Goal: Use online tool/utility

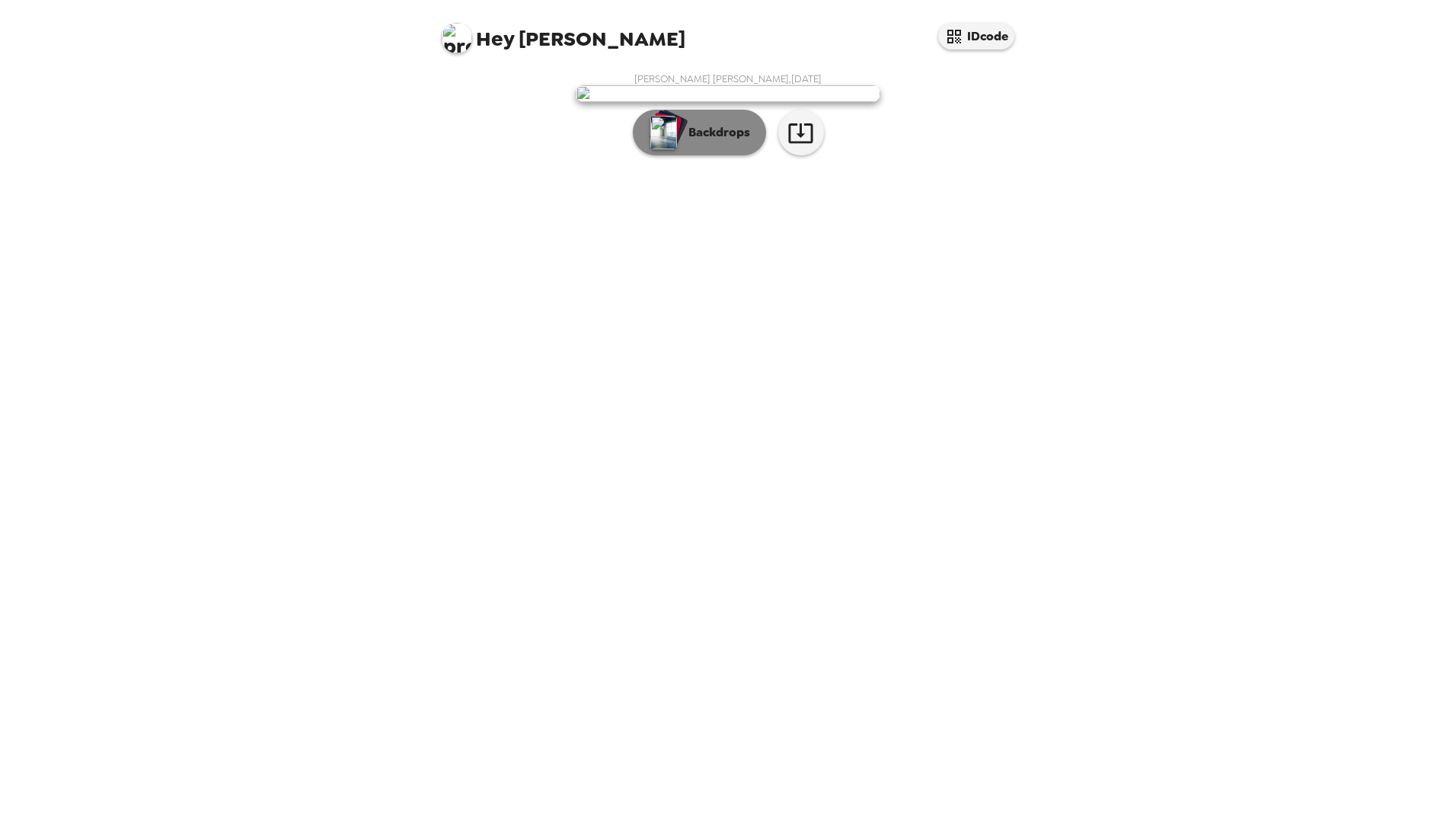
click at [728, 142] on p "Backdrops" at bounding box center [716, 132] width 69 height 18
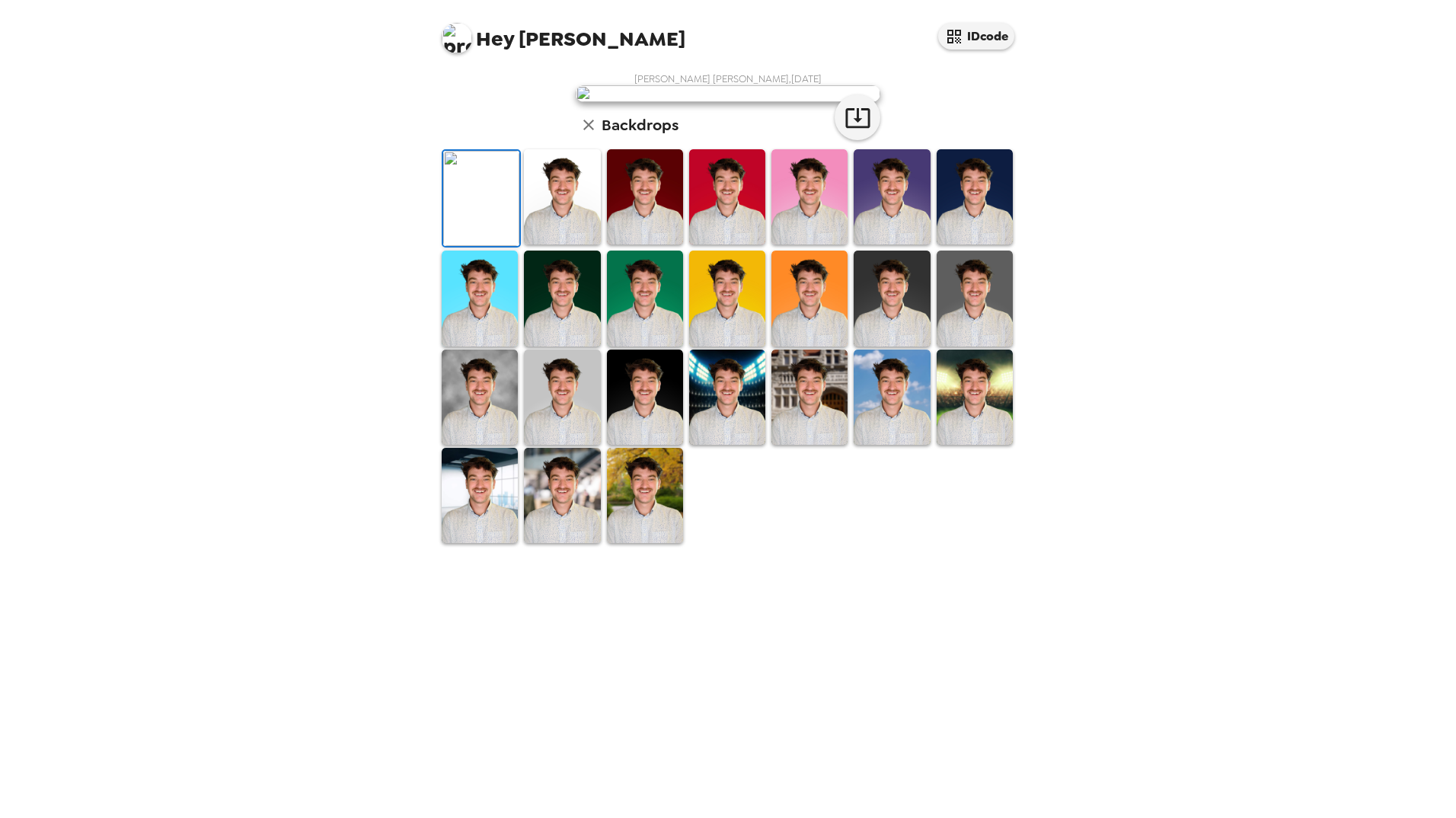
click at [576, 445] on img at bounding box center [562, 397] width 76 height 95
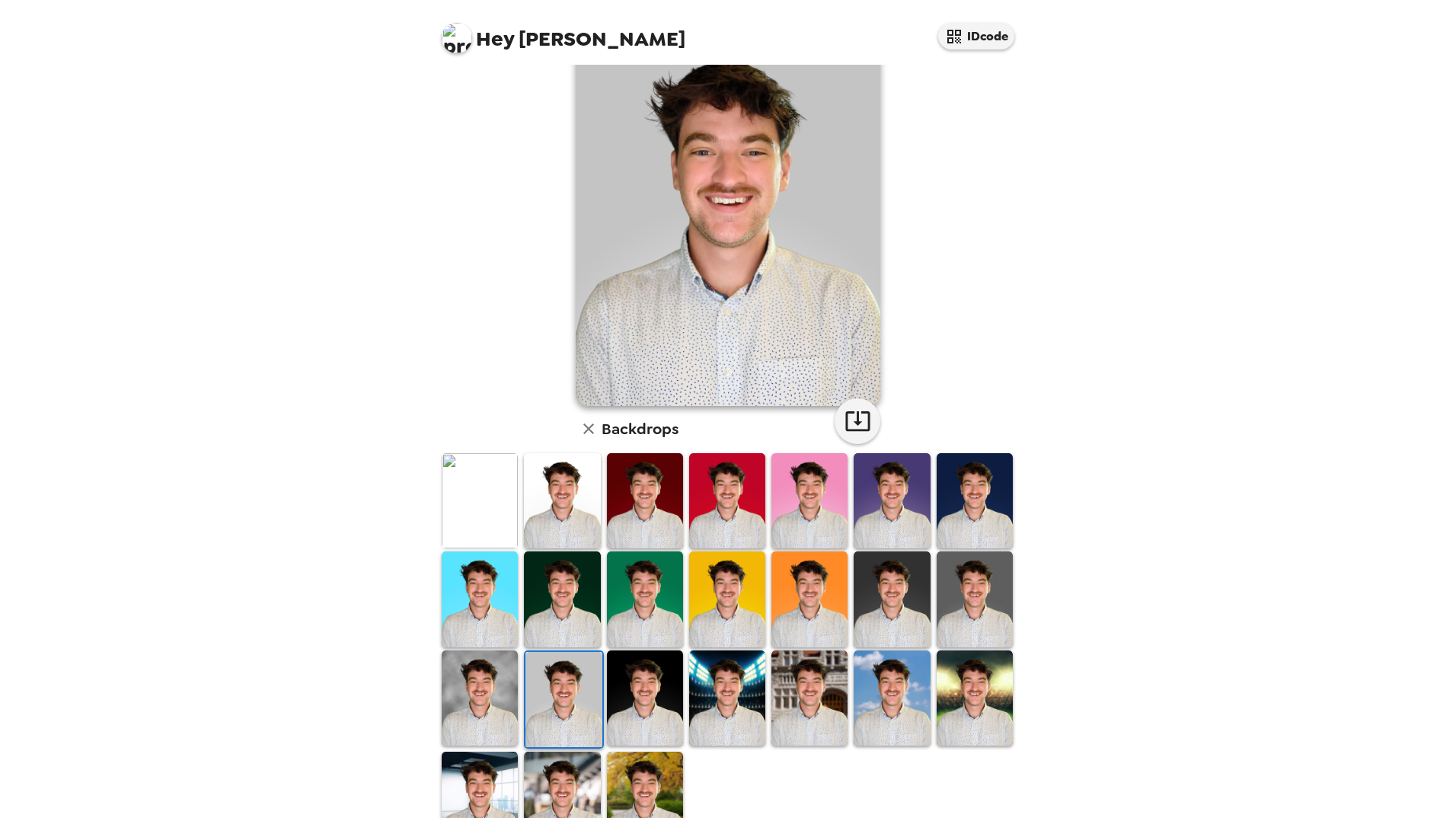
scroll to position [105, 0]
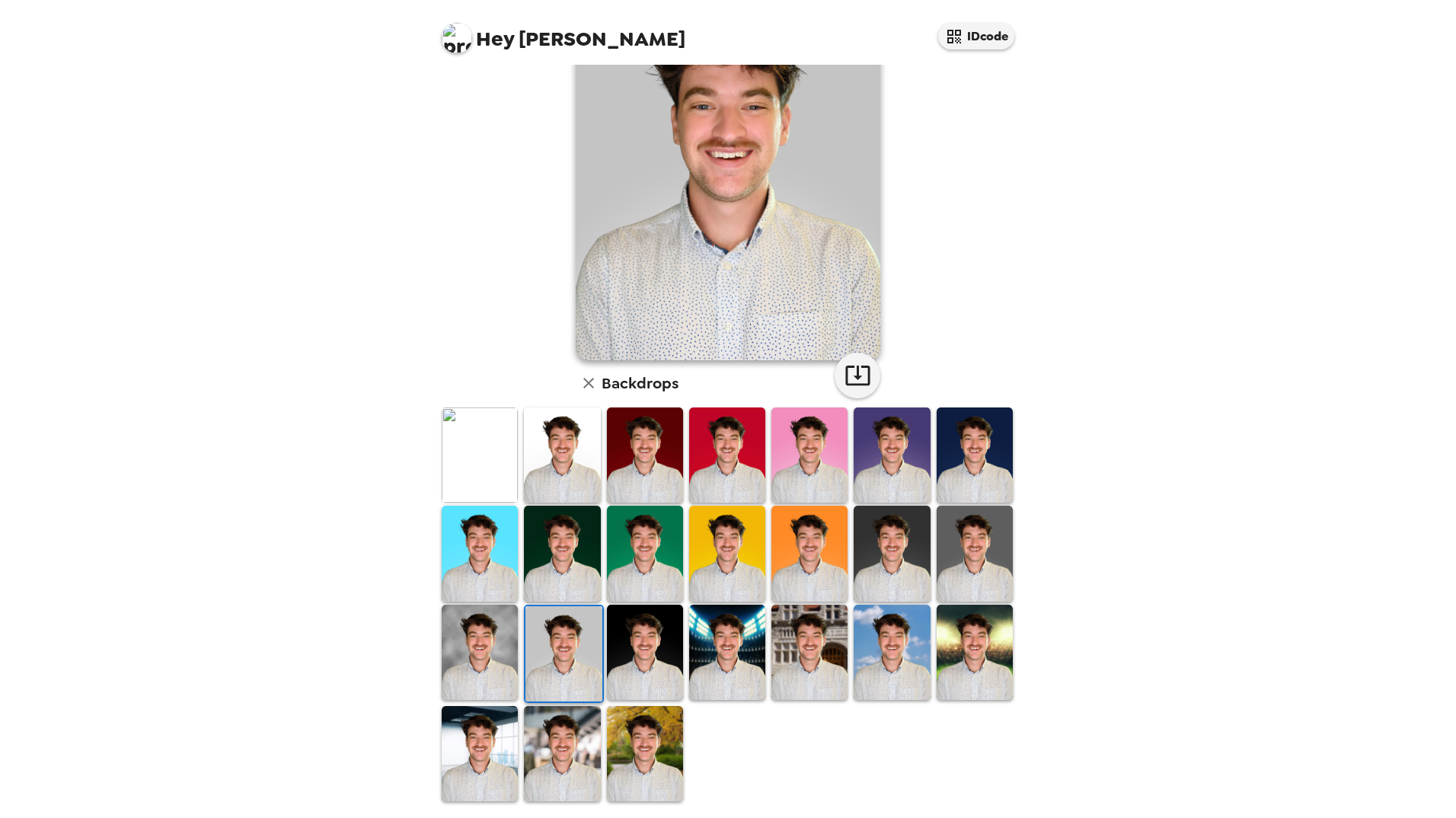
click at [499, 646] on img at bounding box center [479, 652] width 76 height 95
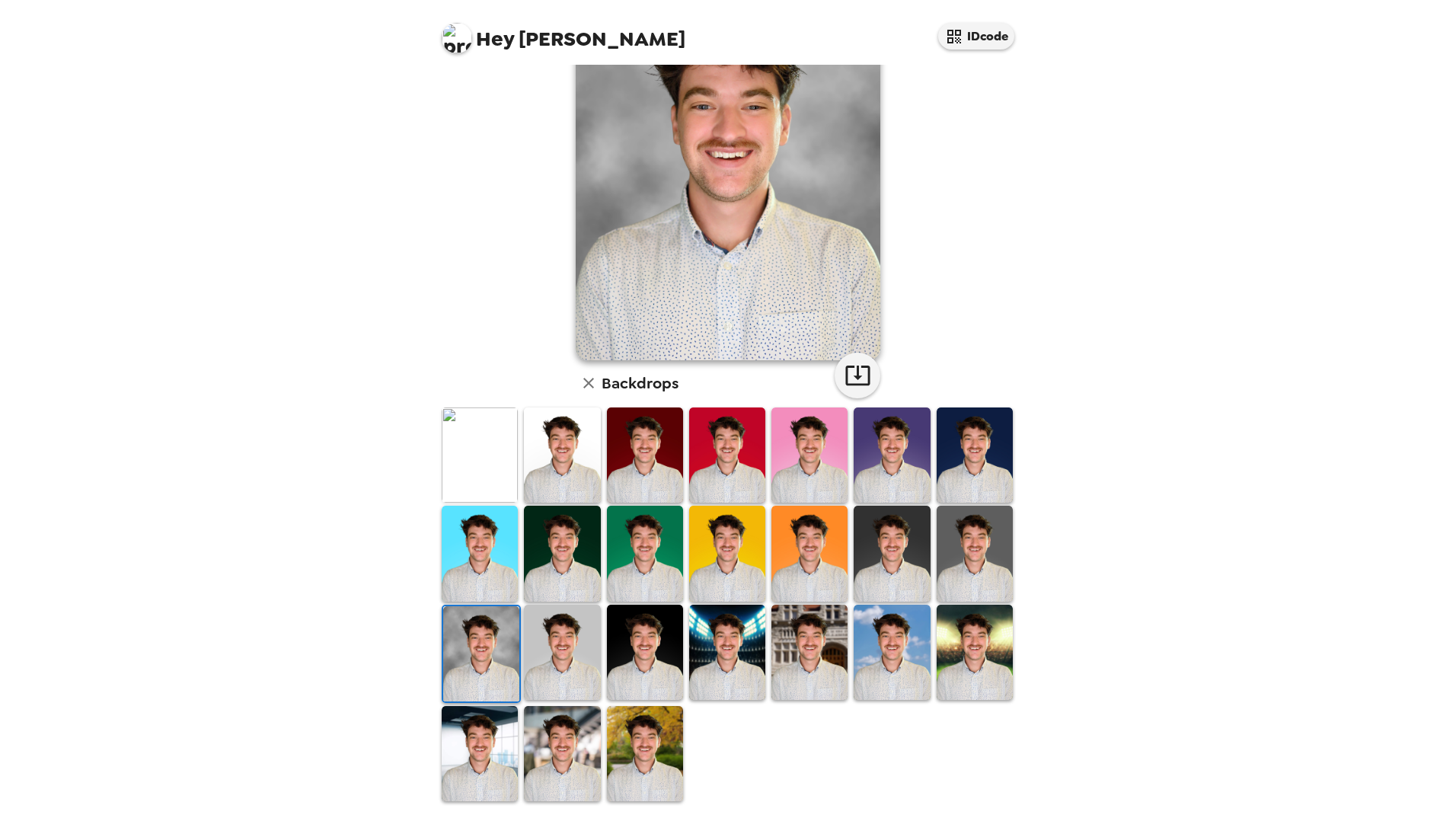
click at [885, 666] on img at bounding box center [892, 652] width 76 height 95
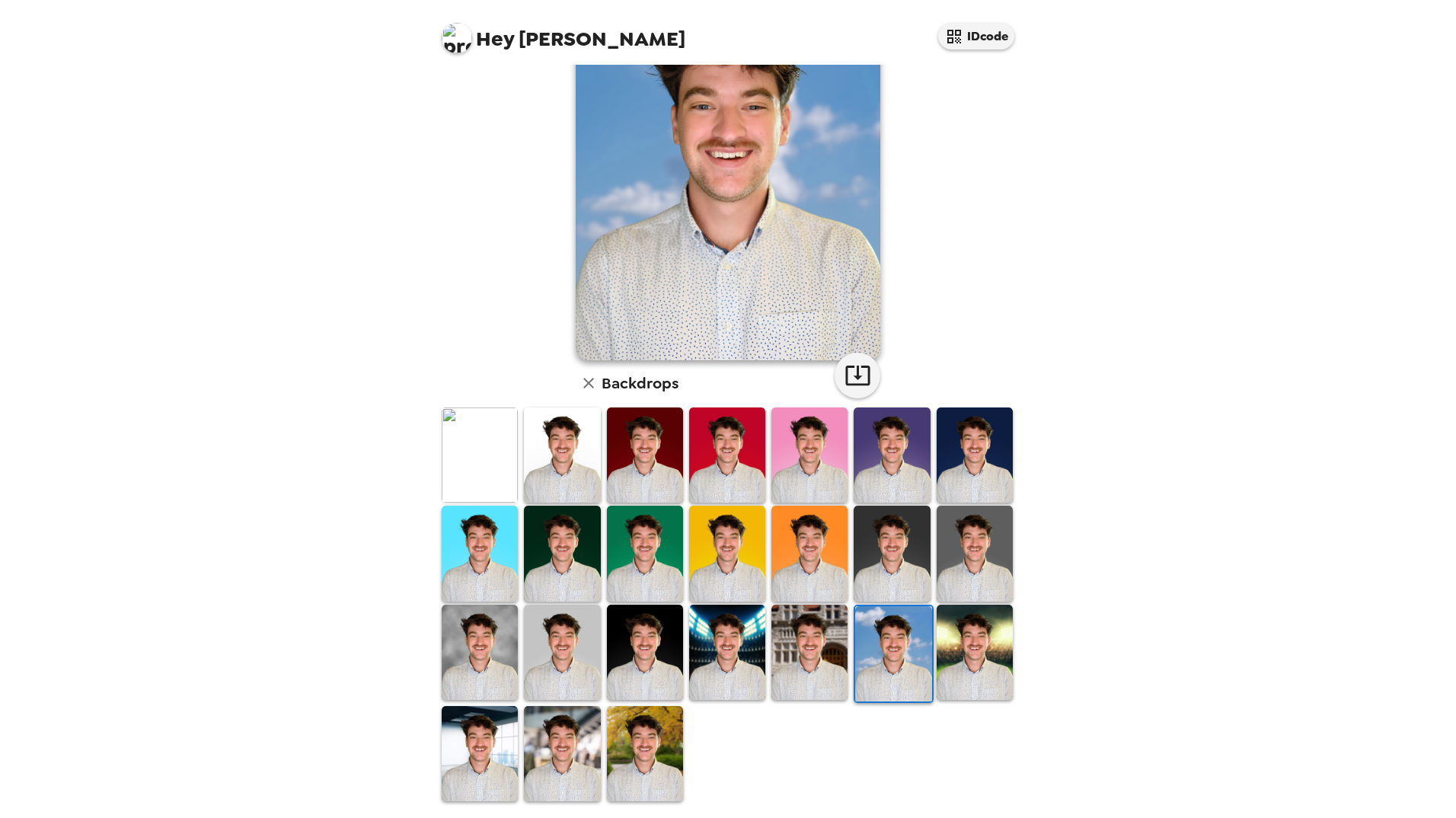
scroll to position [29, 0]
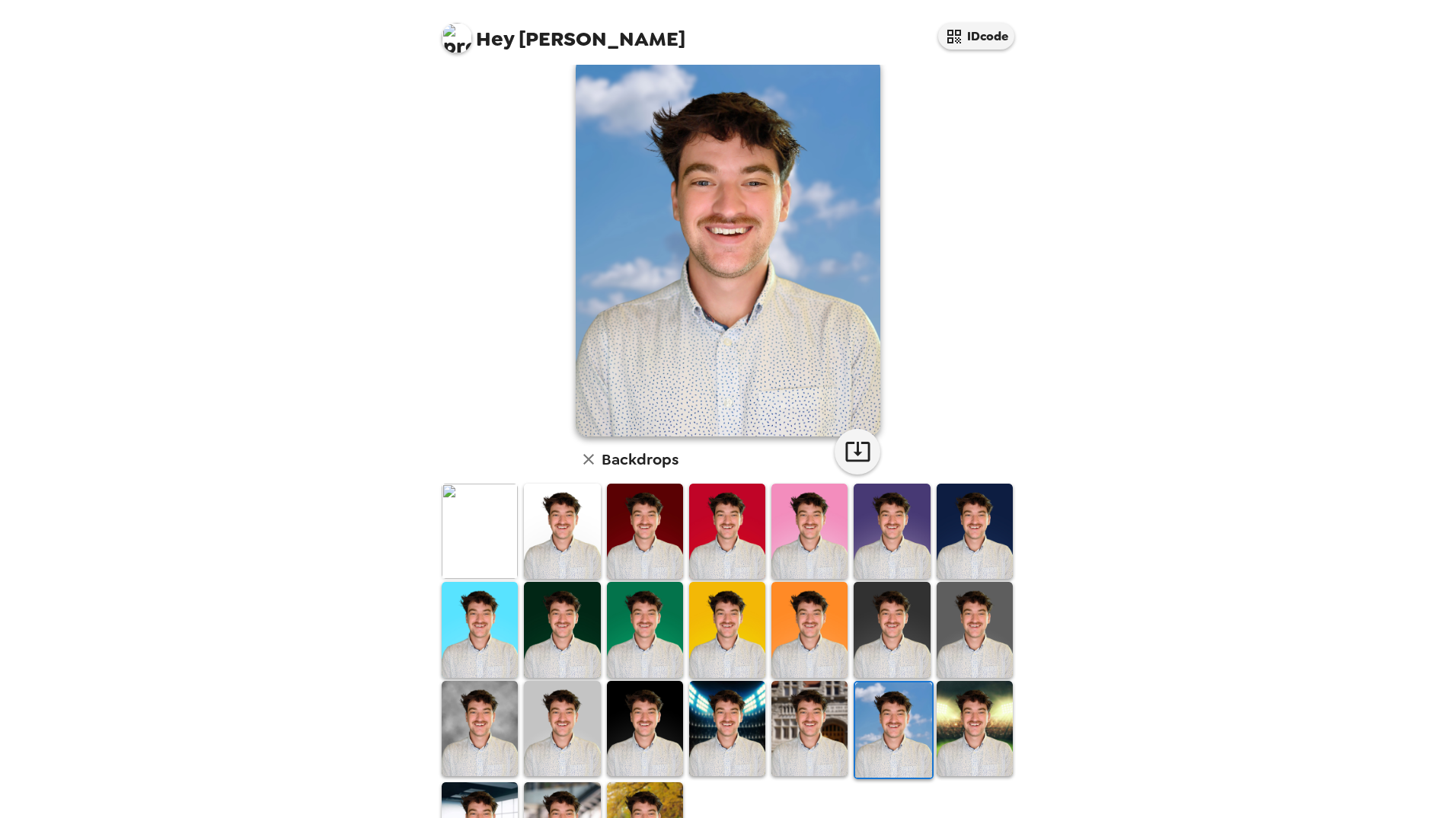
click at [937, 629] on img at bounding box center [974, 630] width 76 height 95
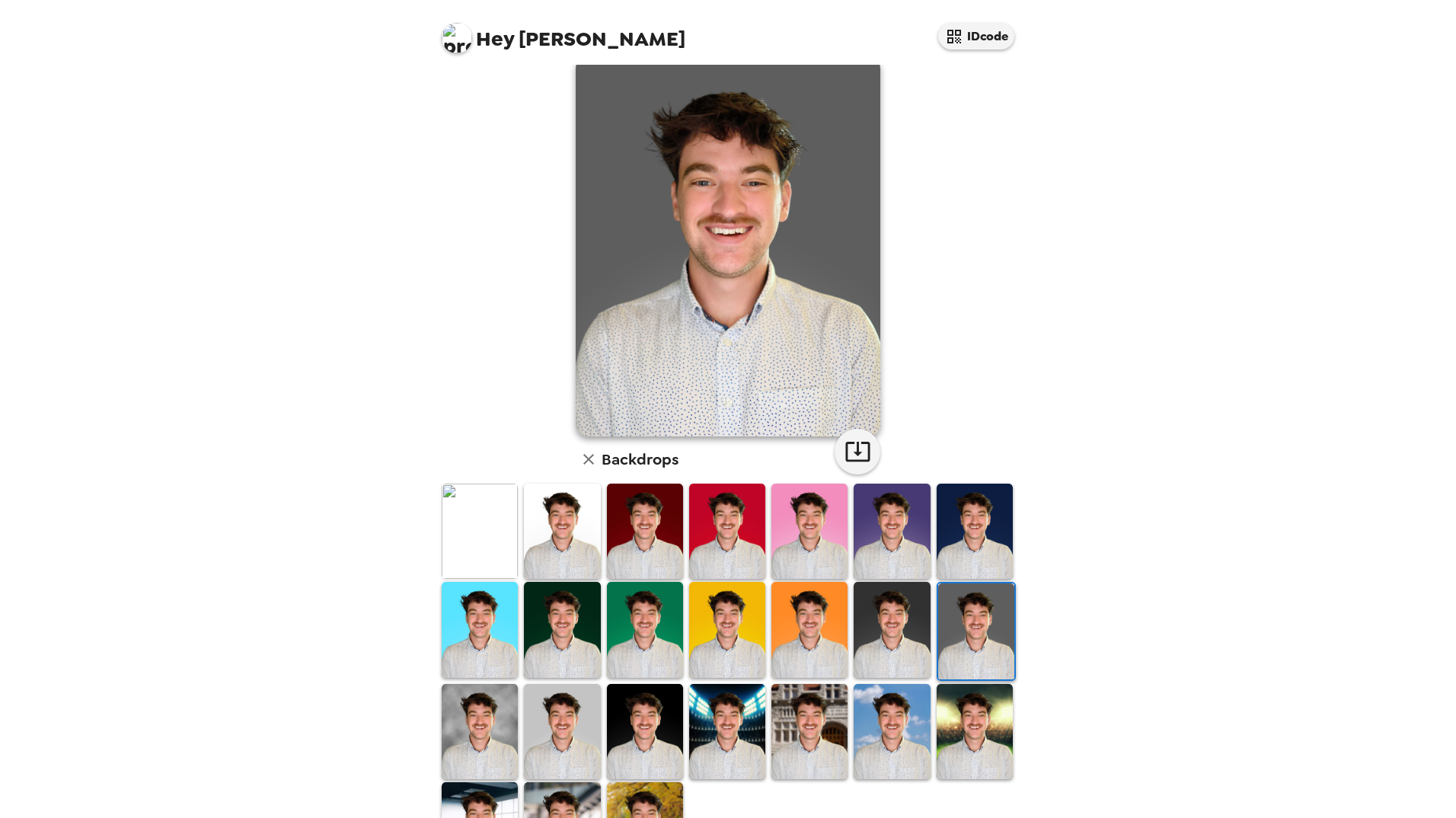
scroll to position [0, 0]
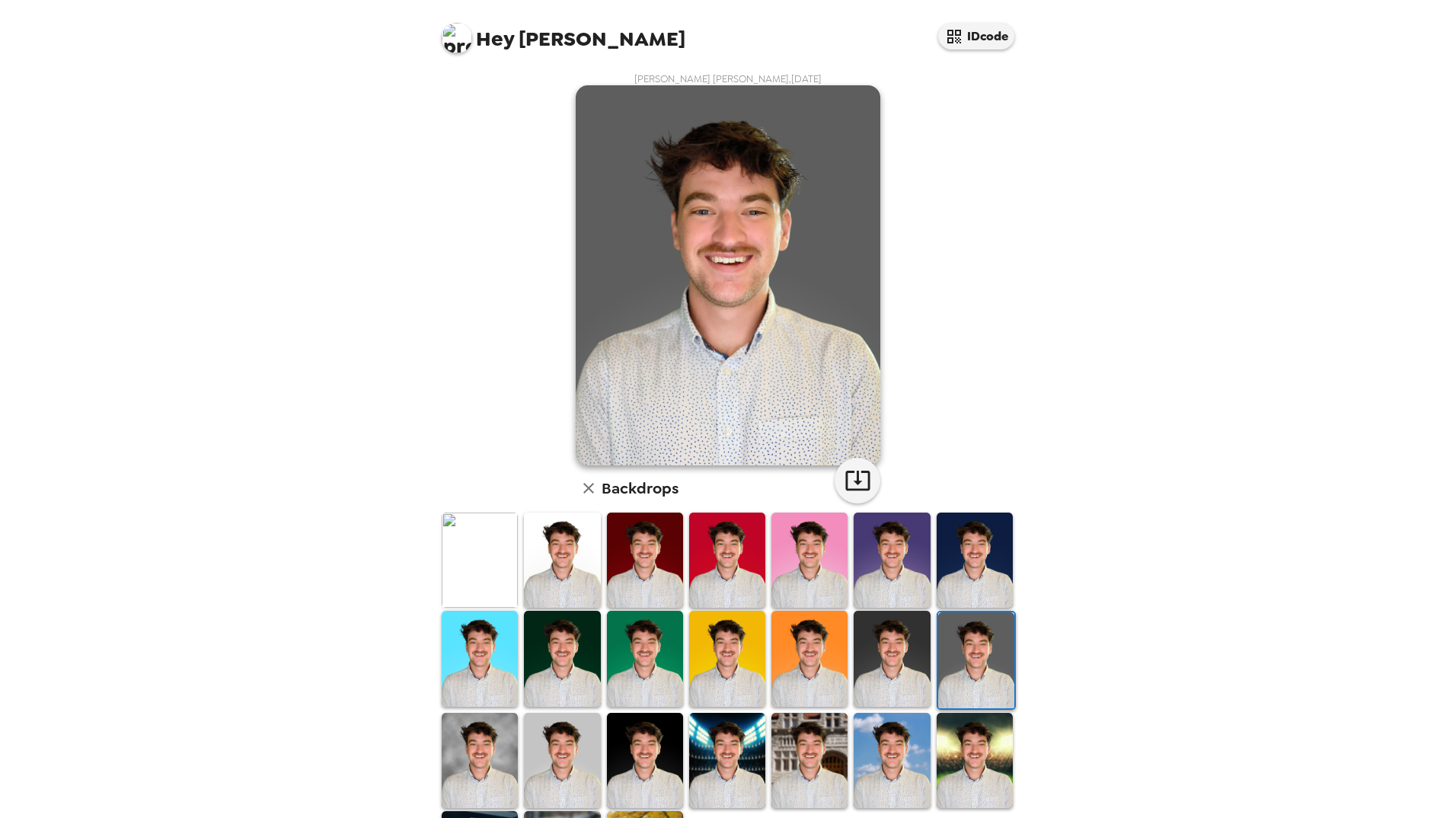
click at [975, 569] on img at bounding box center [974, 560] width 76 height 95
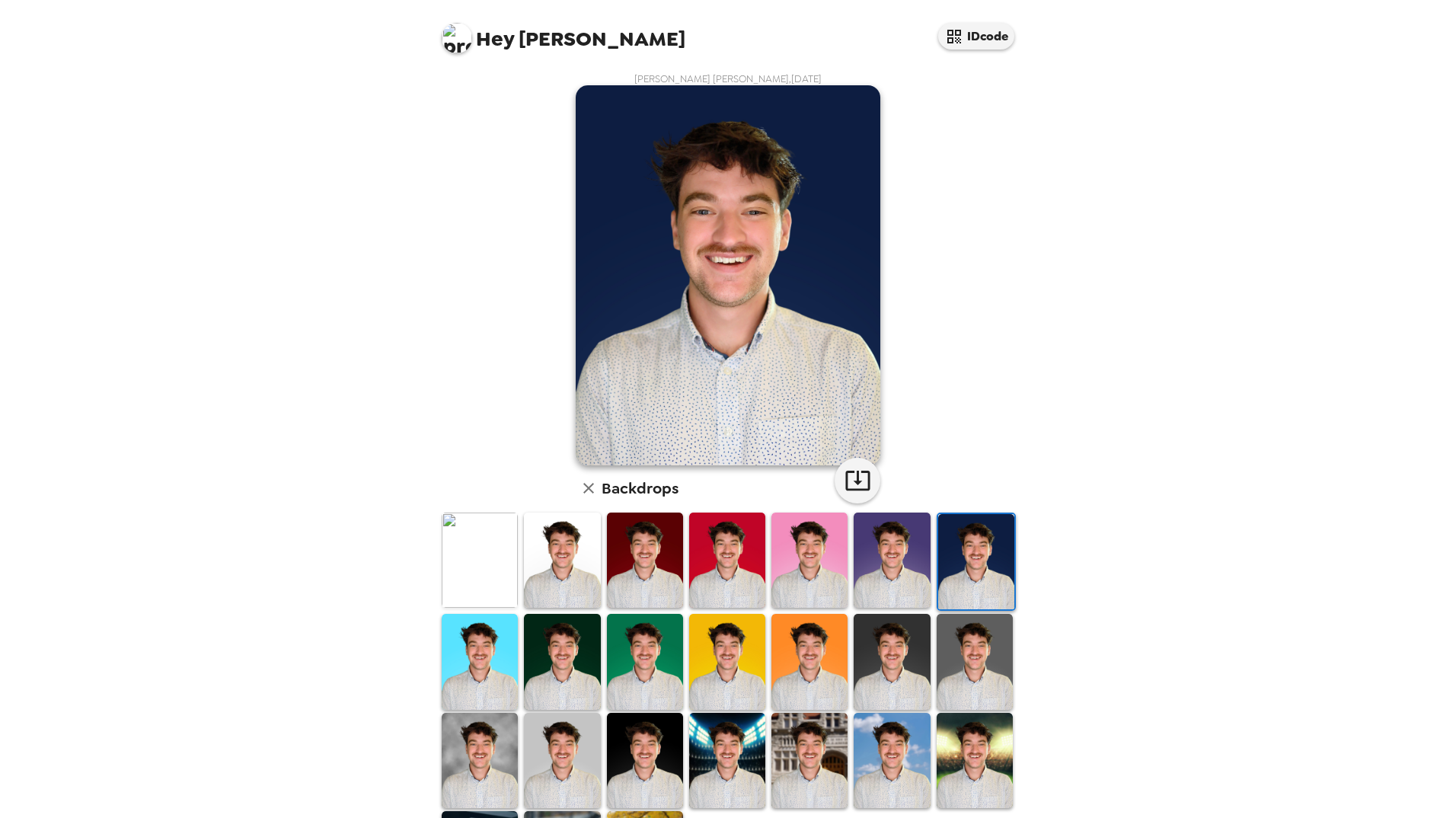
click at [958, 648] on img at bounding box center [974, 661] width 76 height 95
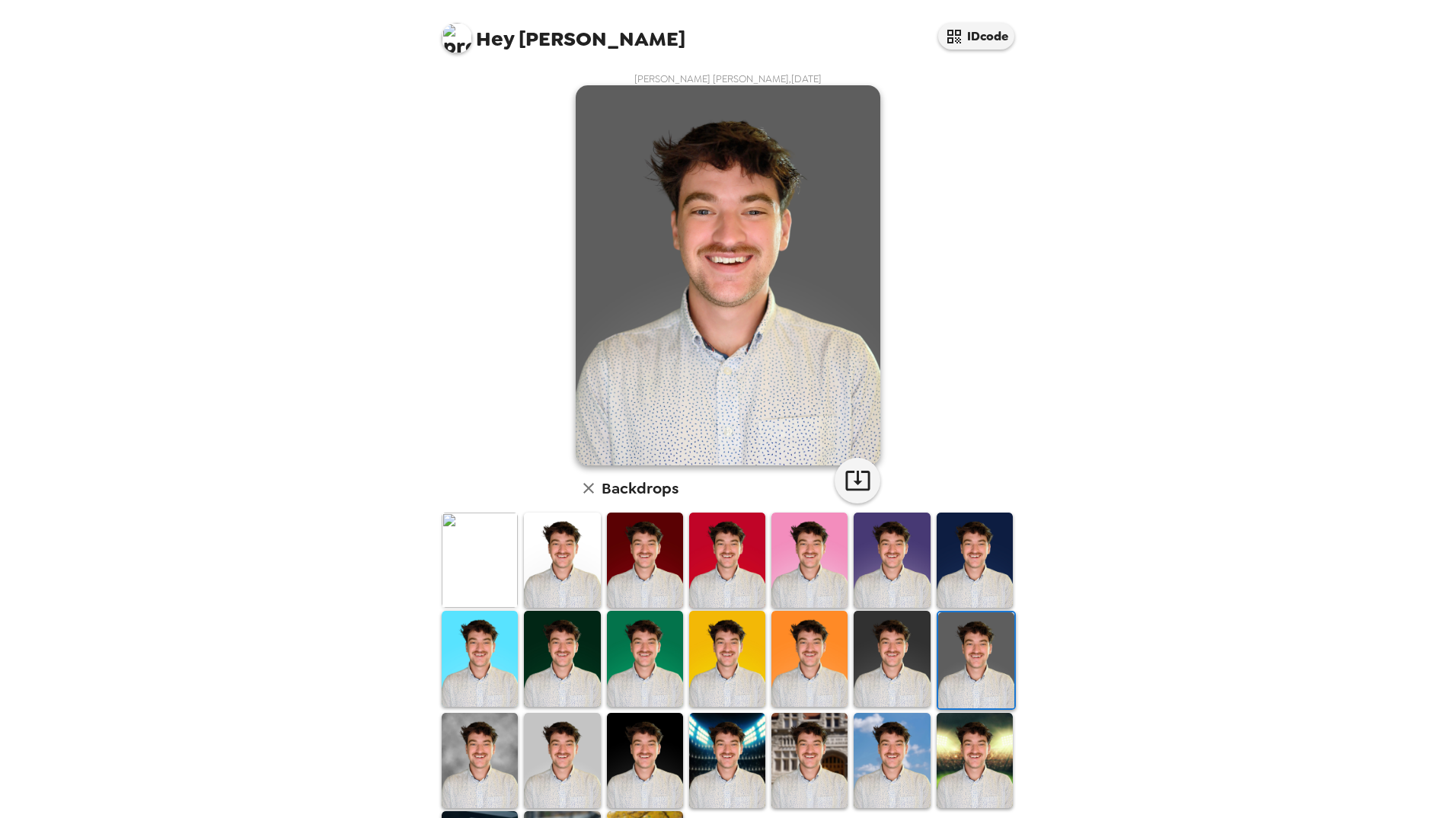
click at [462, 561] on img at bounding box center [479, 560] width 76 height 95
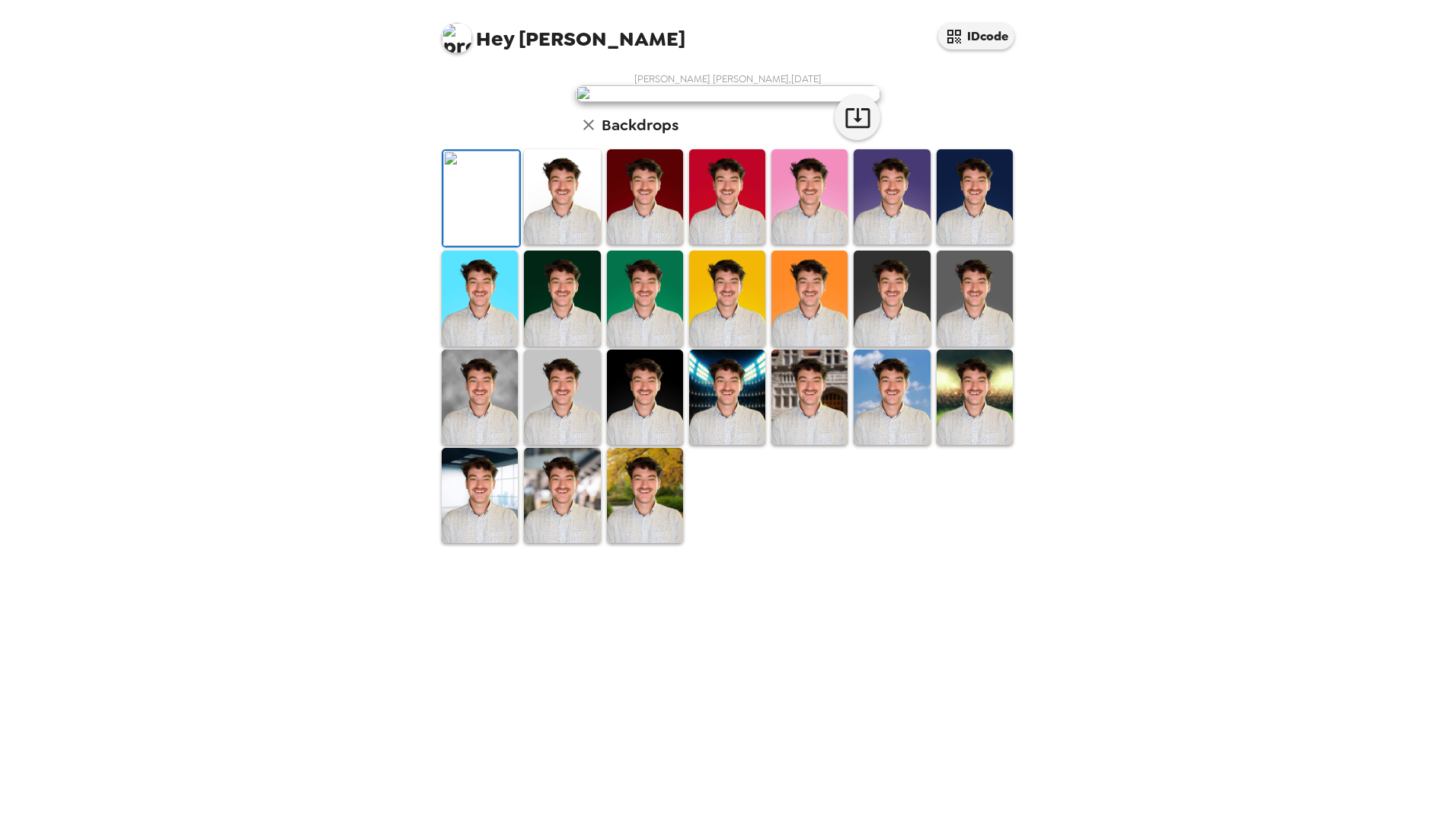
click at [555, 245] on img at bounding box center [562, 197] width 76 height 95
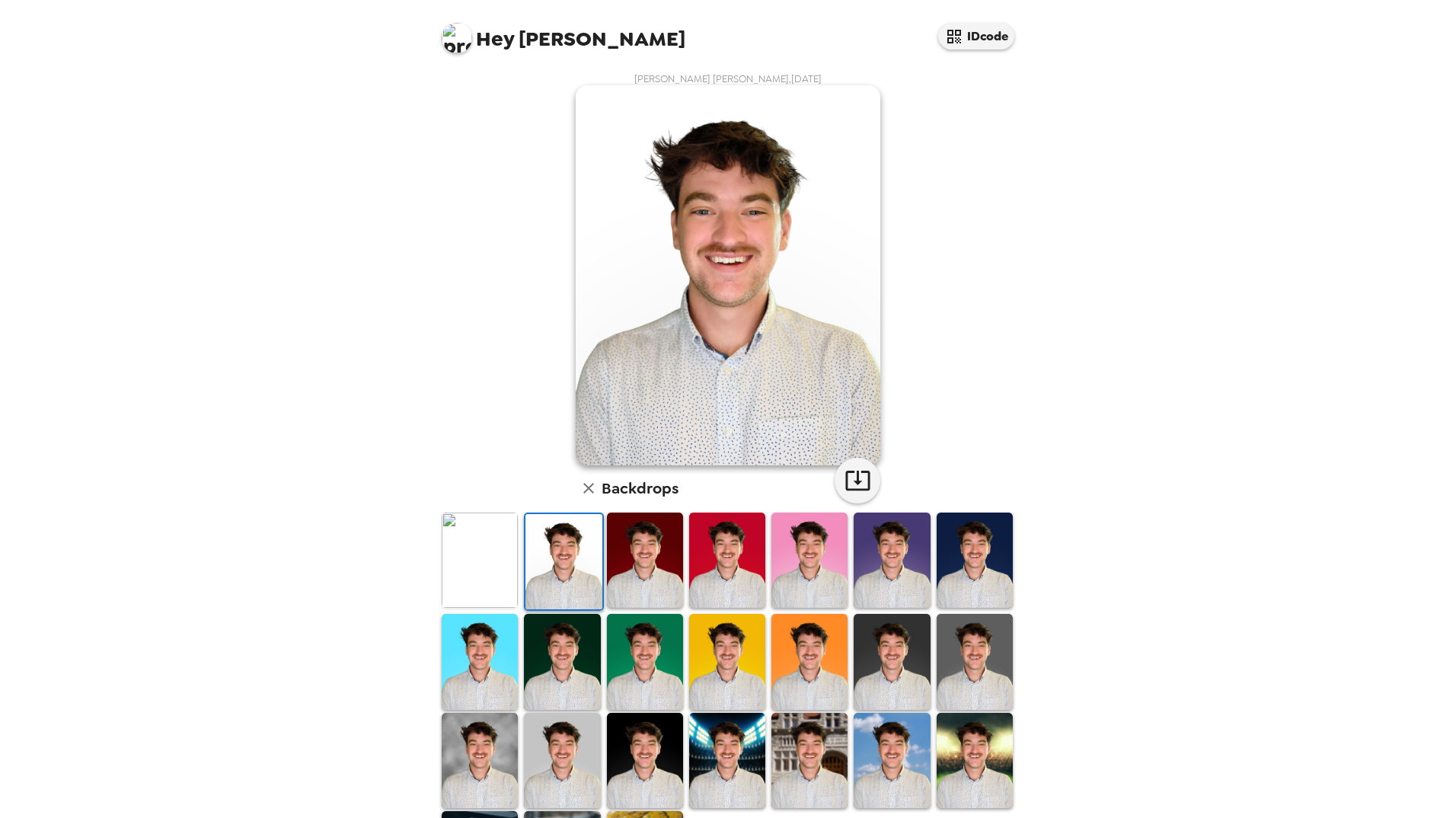
click at [497, 642] on img at bounding box center [479, 661] width 76 height 95
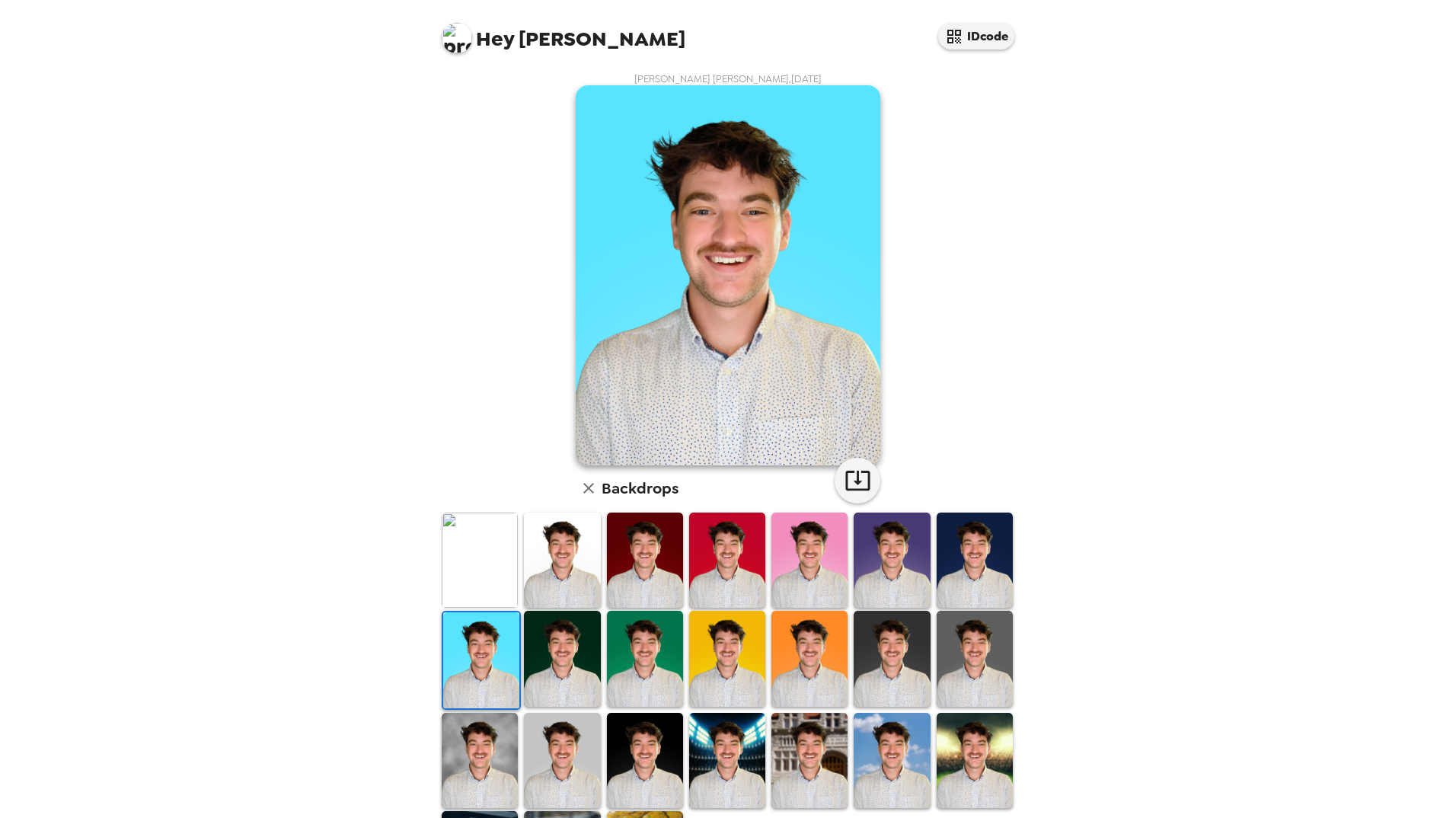
click at [500, 727] on img at bounding box center [479, 761] width 76 height 95
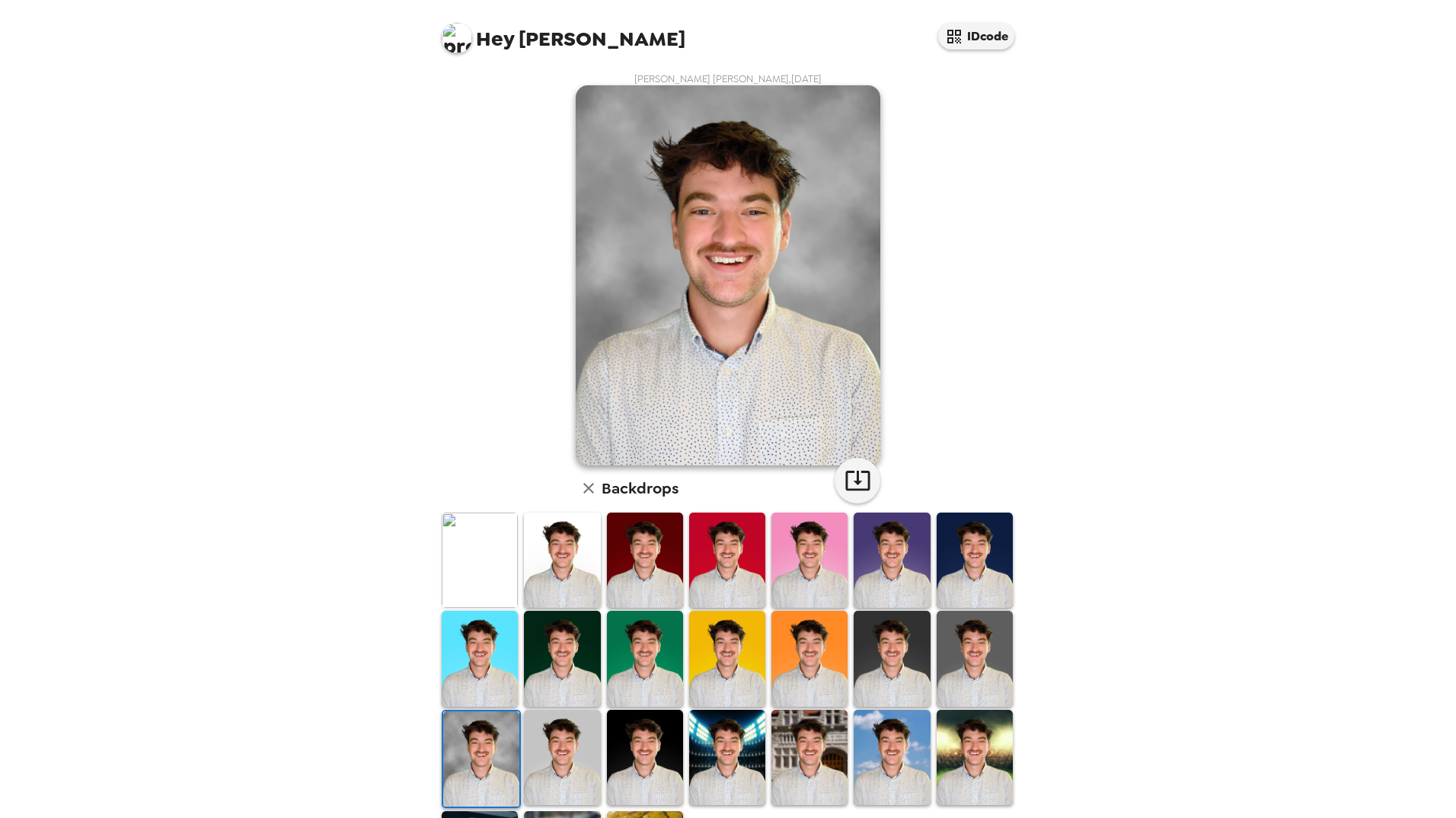
drag, startPoint x: 1205, startPoint y: 207, endPoint x: 1170, endPoint y: 193, distance: 37.7
click at [1205, 207] on div "Hey [PERSON_NAME] IDcode [PERSON_NAME] [PERSON_NAME] , [DATE] Backdrops" at bounding box center [728, 409] width 1456 height 818
